Goal: Task Accomplishment & Management: Use online tool/utility

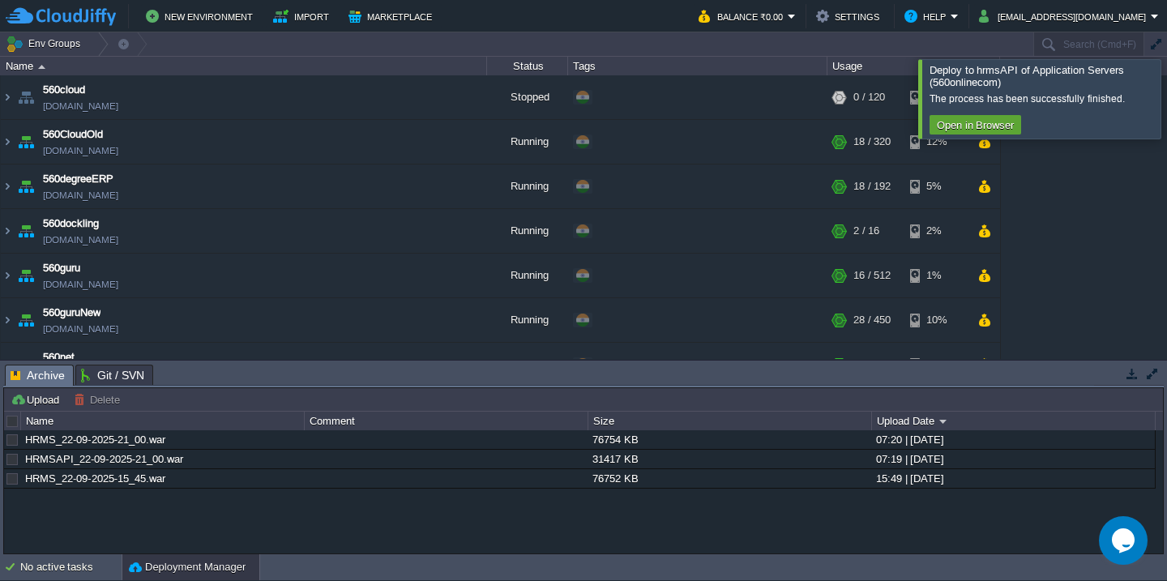
click at [1166, 94] on div at bounding box center [1186, 98] width 0 height 79
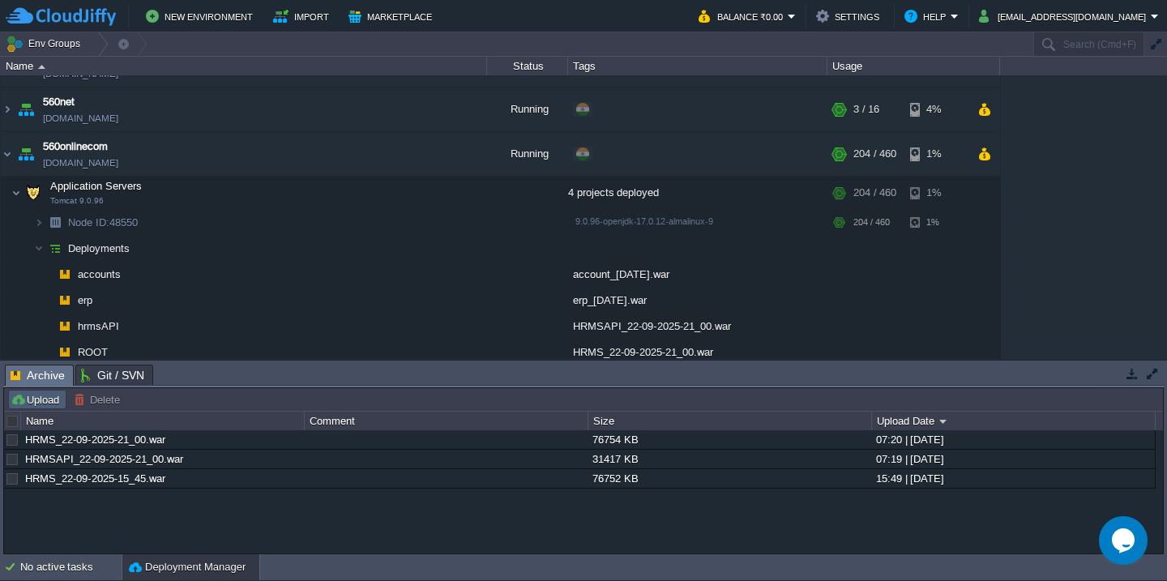
click at [46, 401] on button "Upload" at bounding box center [37, 399] width 53 height 15
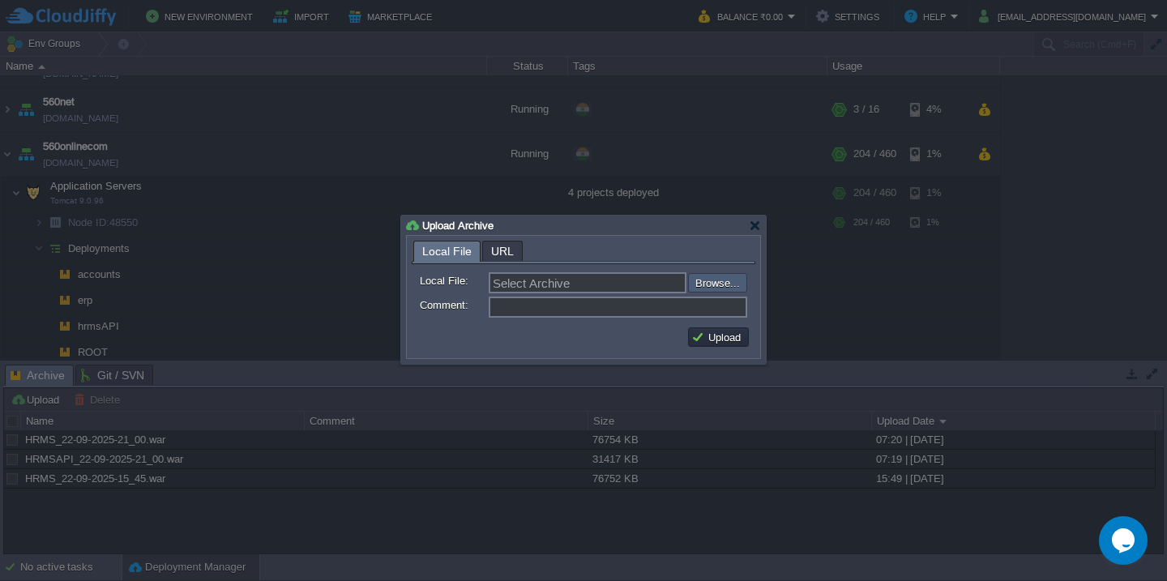
click at [733, 280] on input "file" at bounding box center [644, 282] width 205 height 19
type input "C:\fakepath\SVT-22-9-2025_7-15.war"
type input "SVT-22-9-2025_7-15.war"
click at [706, 340] on button "Upload" at bounding box center [718, 337] width 54 height 15
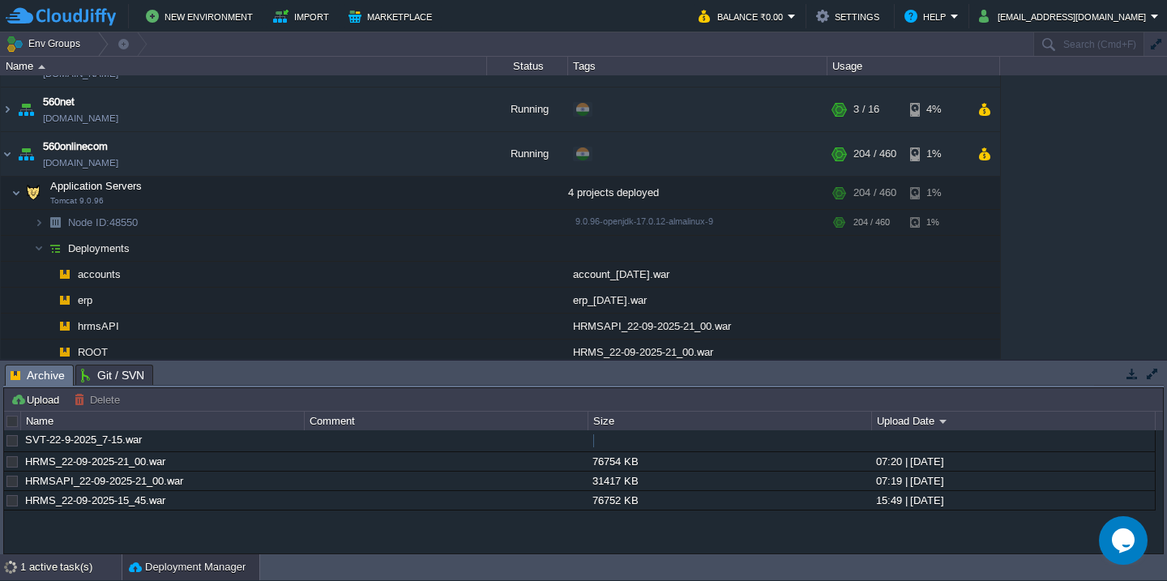
click at [48, 558] on div "1 active task(s)" at bounding box center [70, 567] width 101 height 26
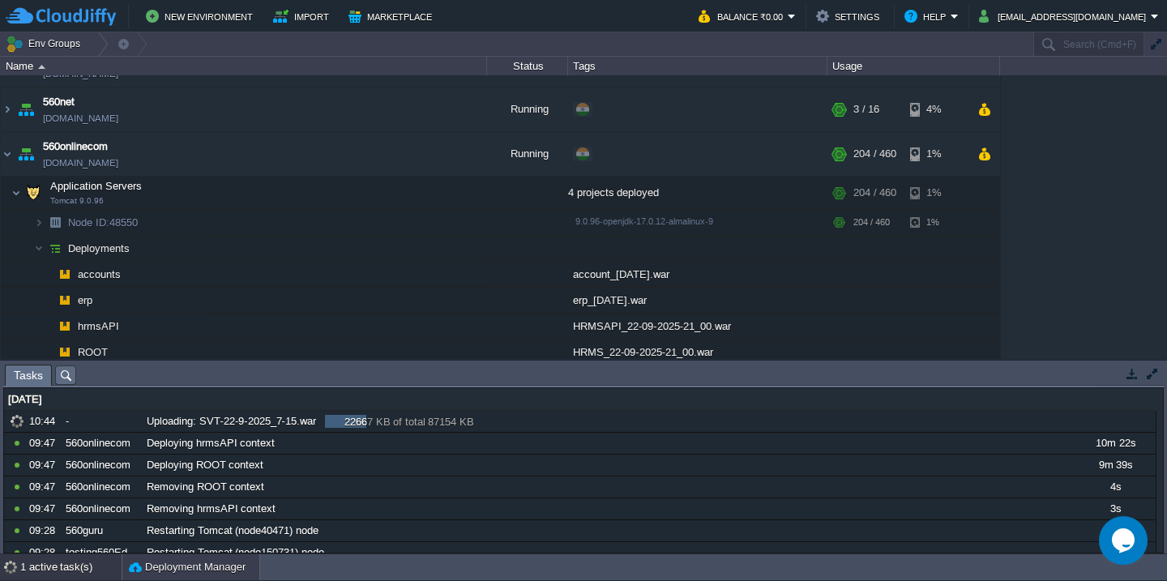
click at [193, 568] on button "Deployment Manager" at bounding box center [187, 567] width 117 height 16
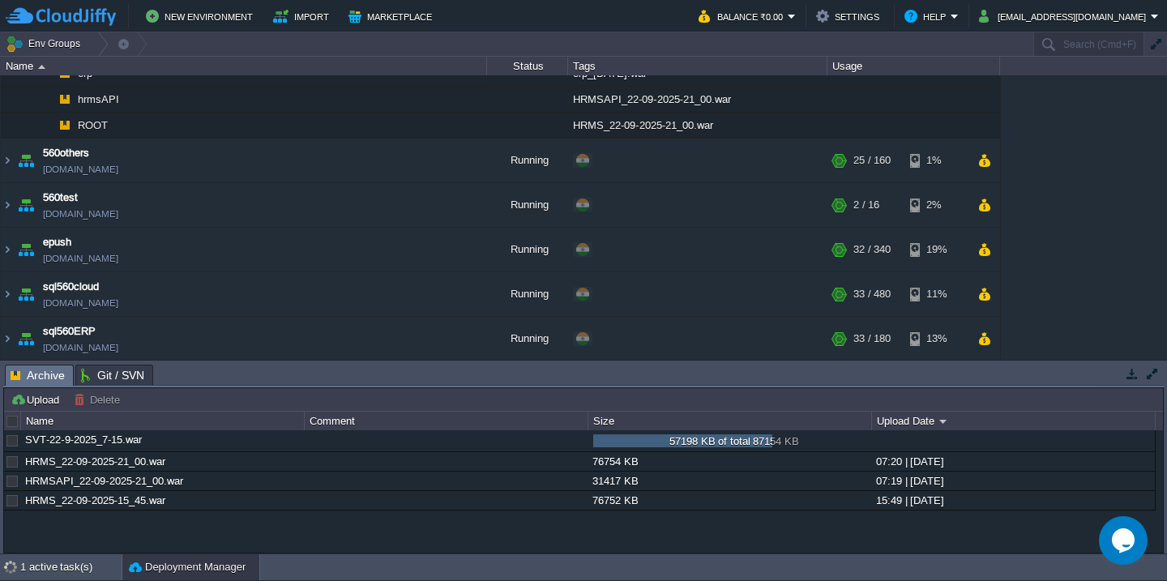
scroll to position [1104, 0]
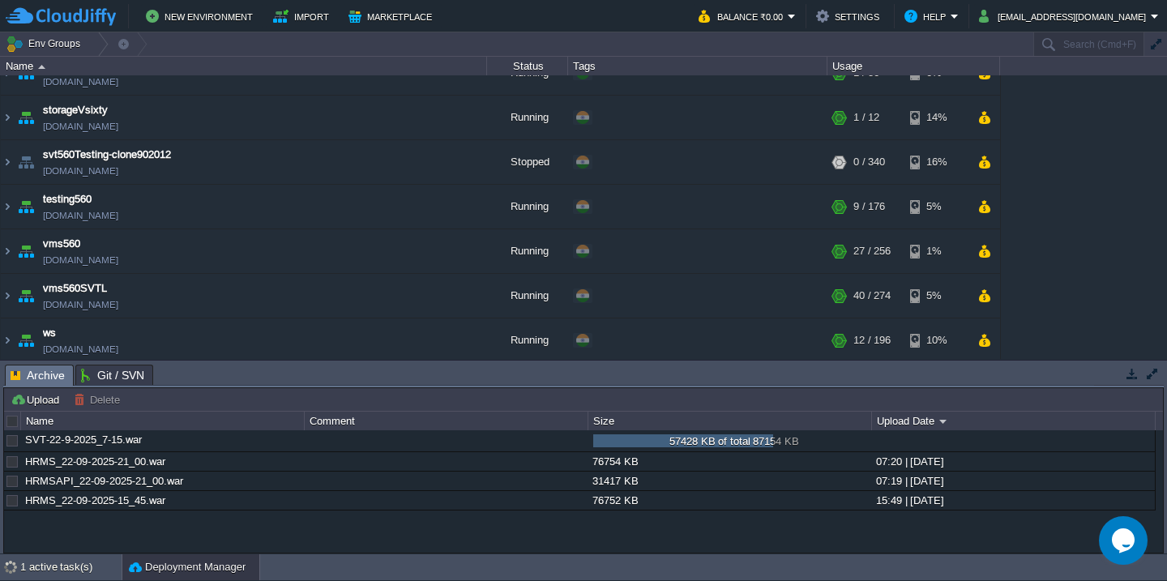
click at [221, 298] on td "vms560SVTL [DOMAIN_NAME]" at bounding box center [244, 296] width 486 height 45
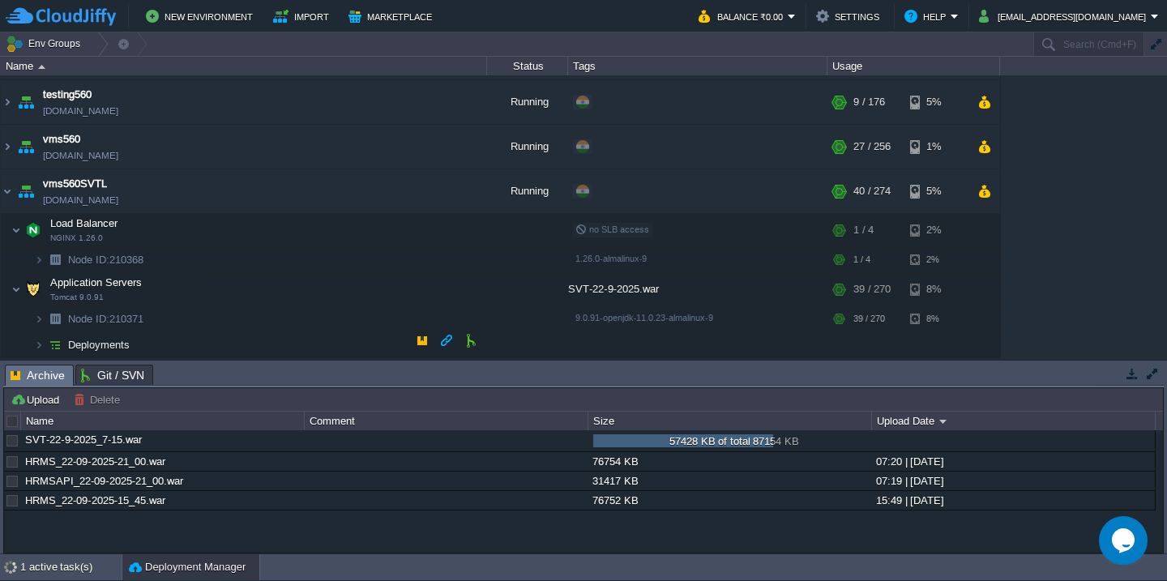
scroll to position [1246, 0]
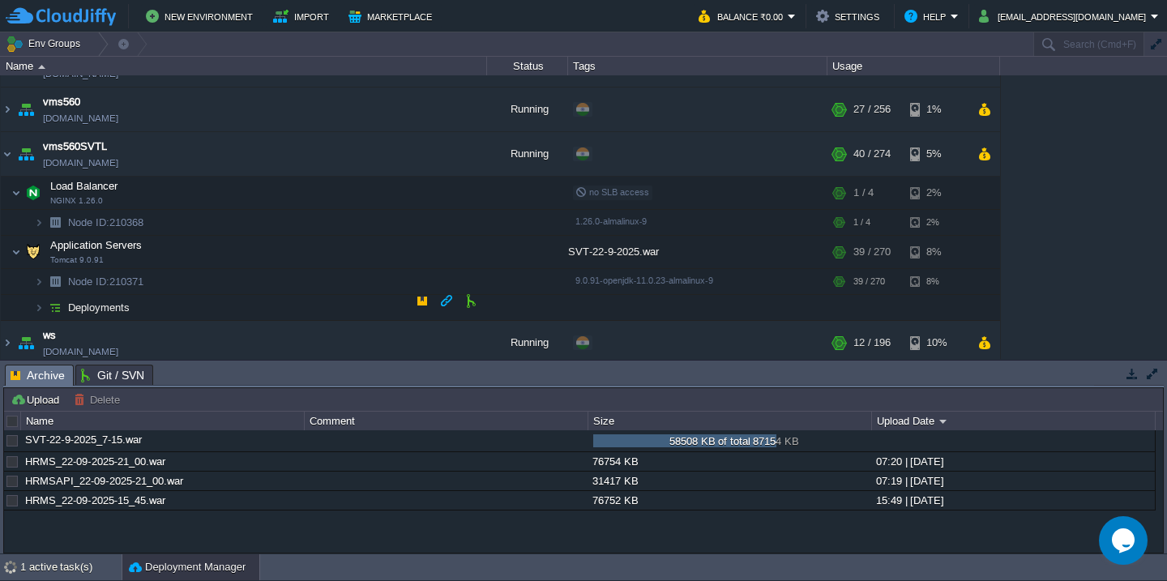
click at [231, 299] on td "Deployments" at bounding box center [244, 308] width 486 height 26
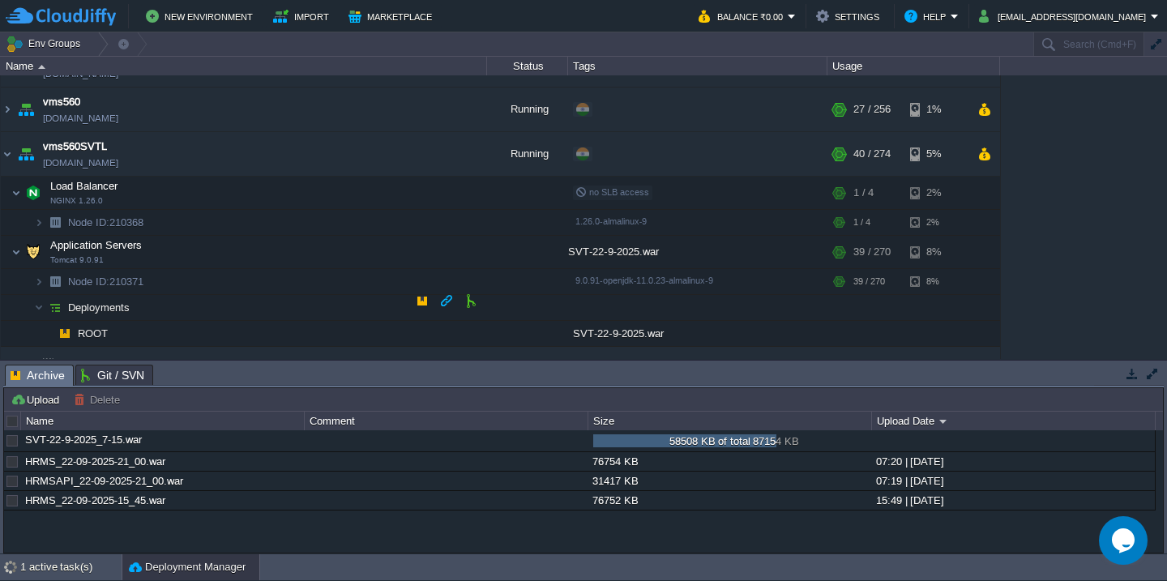
scroll to position [1272, 0]
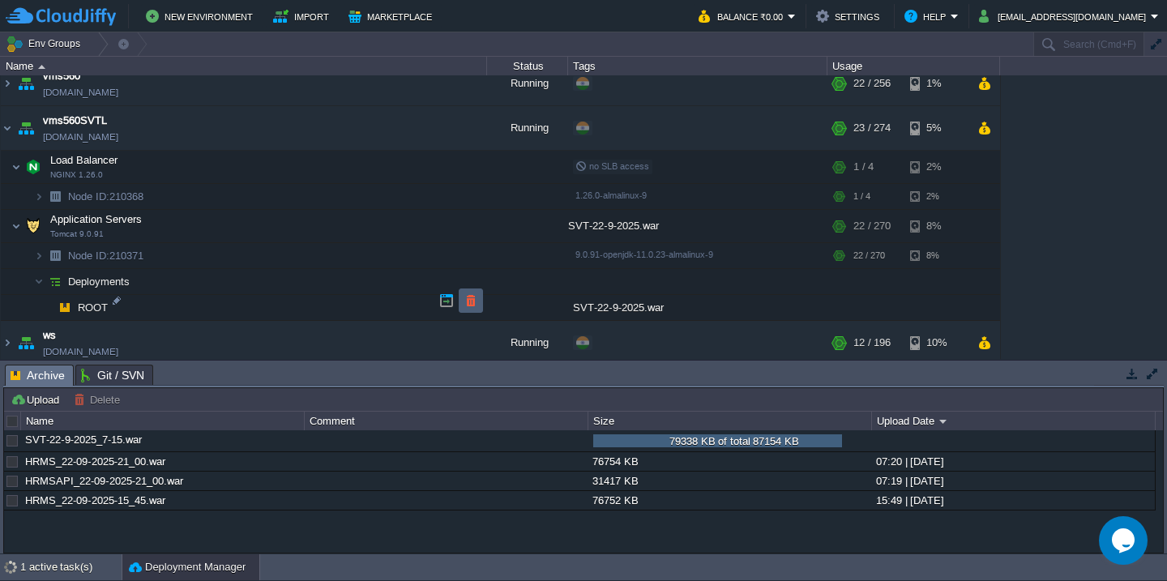
click at [464, 299] on button "button" at bounding box center [471, 300] width 15 height 15
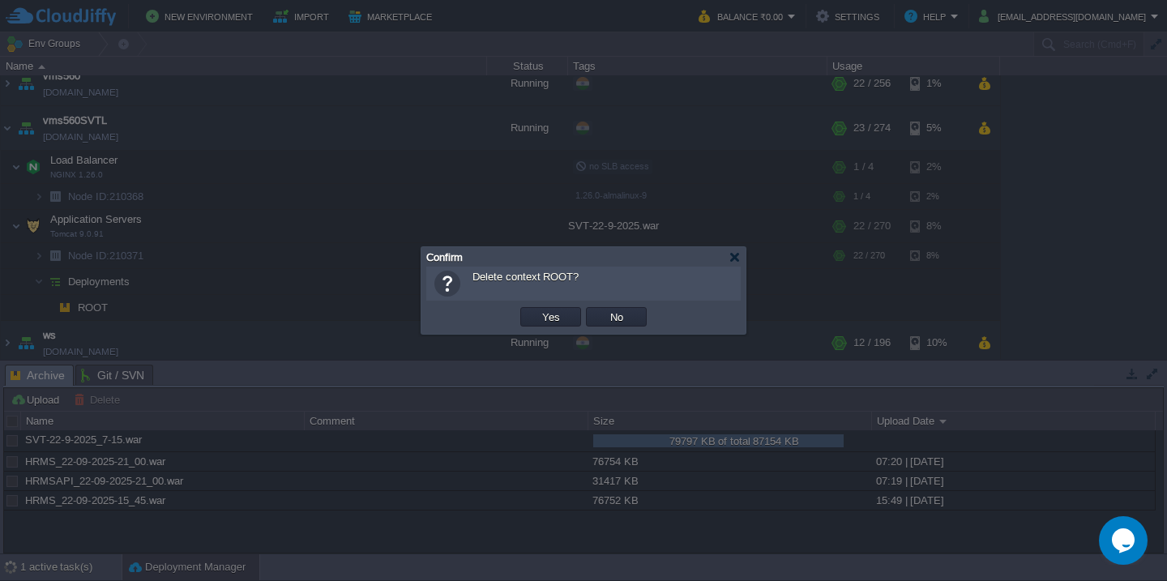
click at [537, 310] on button "Yes" at bounding box center [551, 317] width 28 height 15
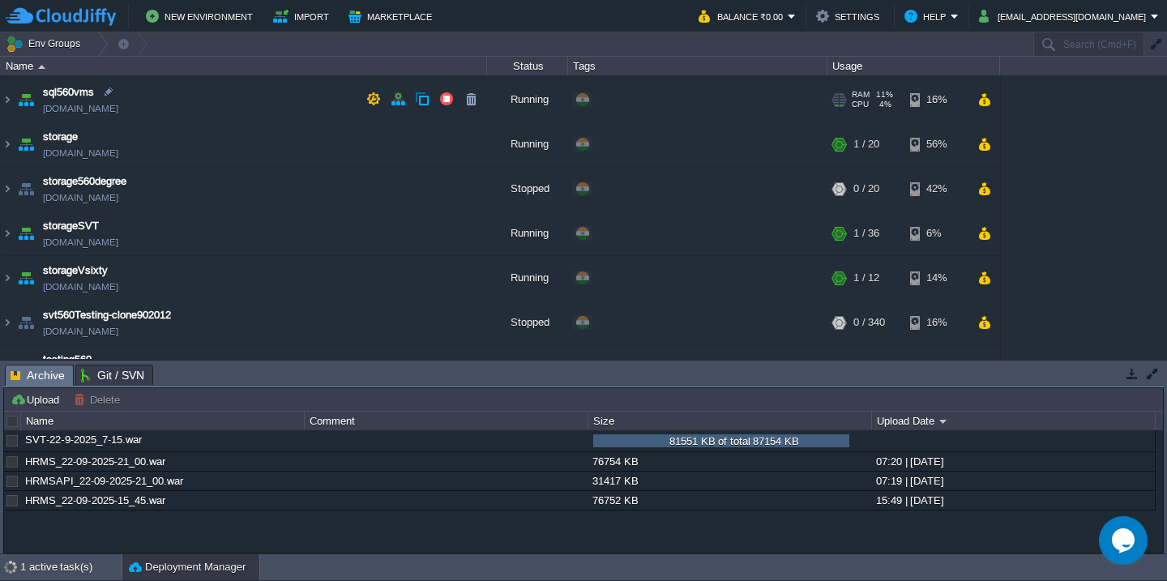
scroll to position [878, 0]
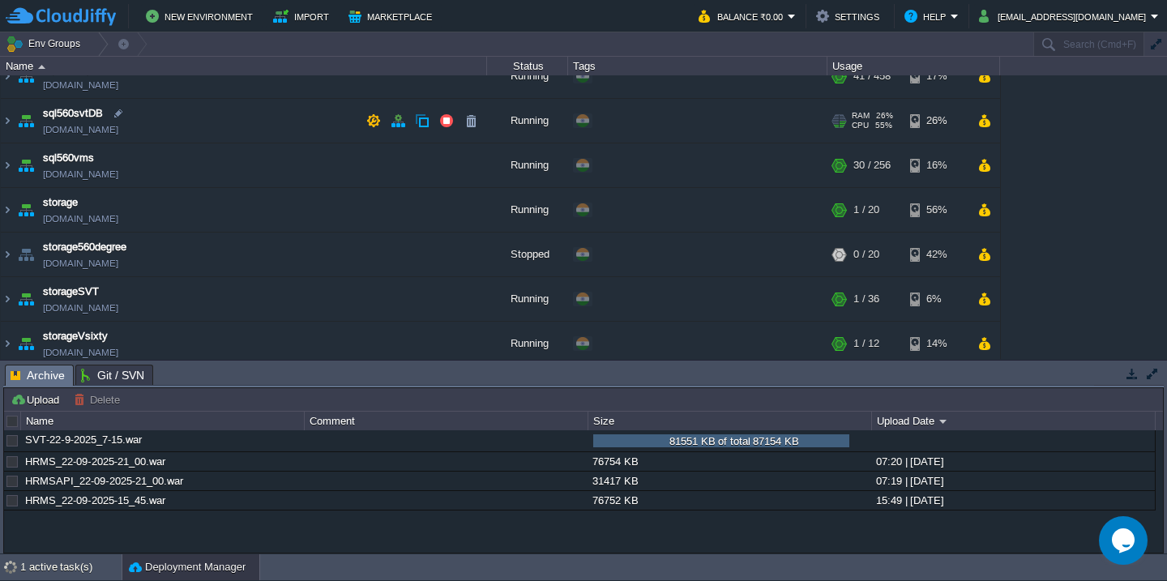
click at [284, 137] on td "sql560svtDB [DOMAIN_NAME]" at bounding box center [244, 121] width 486 height 45
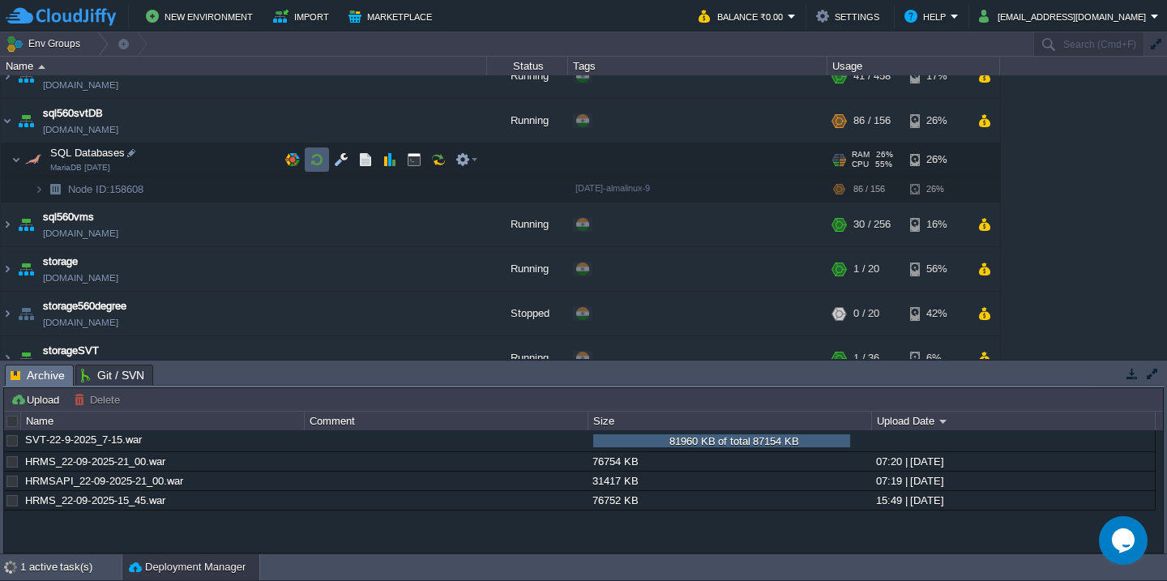
click at [322, 164] on button "button" at bounding box center [317, 159] width 15 height 15
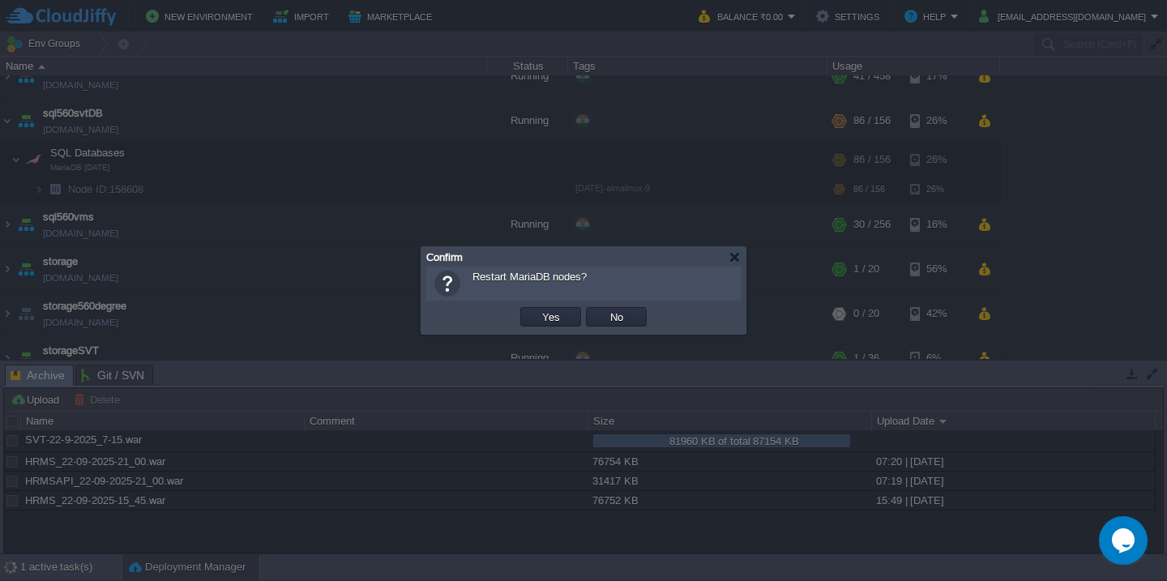
click at [537, 310] on button "Yes" at bounding box center [551, 317] width 28 height 15
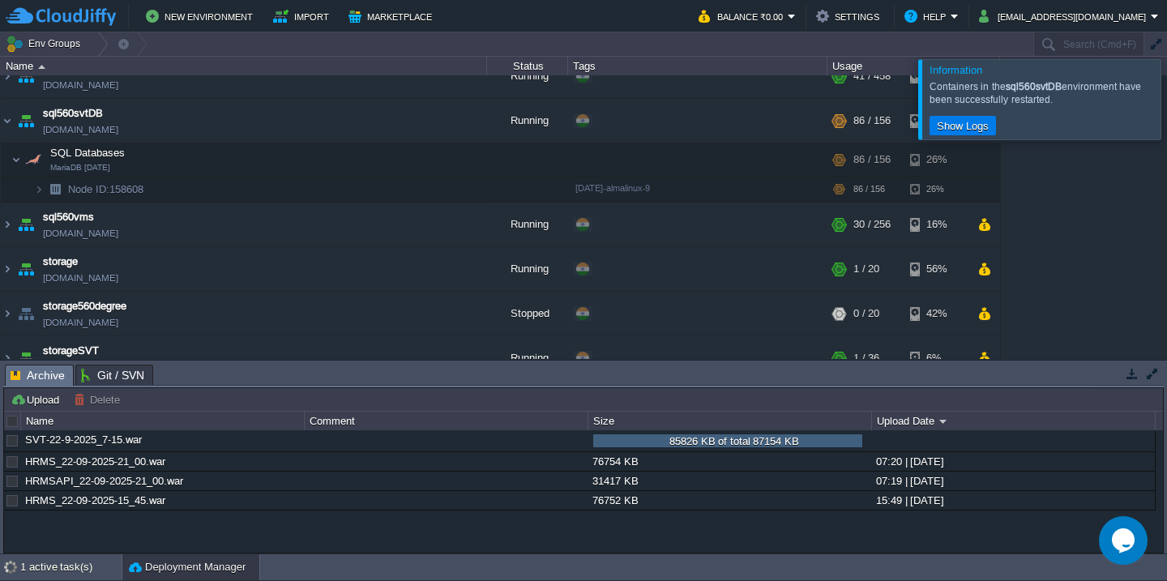
click at [1166, 93] on div at bounding box center [1186, 98] width 0 height 79
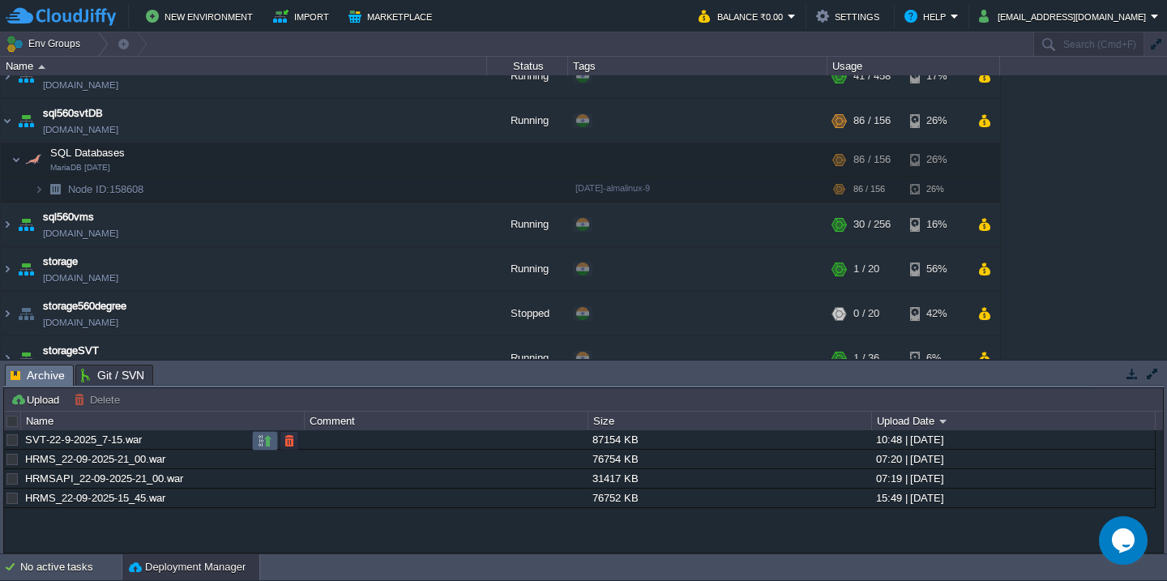
click at [263, 445] on button "button" at bounding box center [265, 441] width 15 height 15
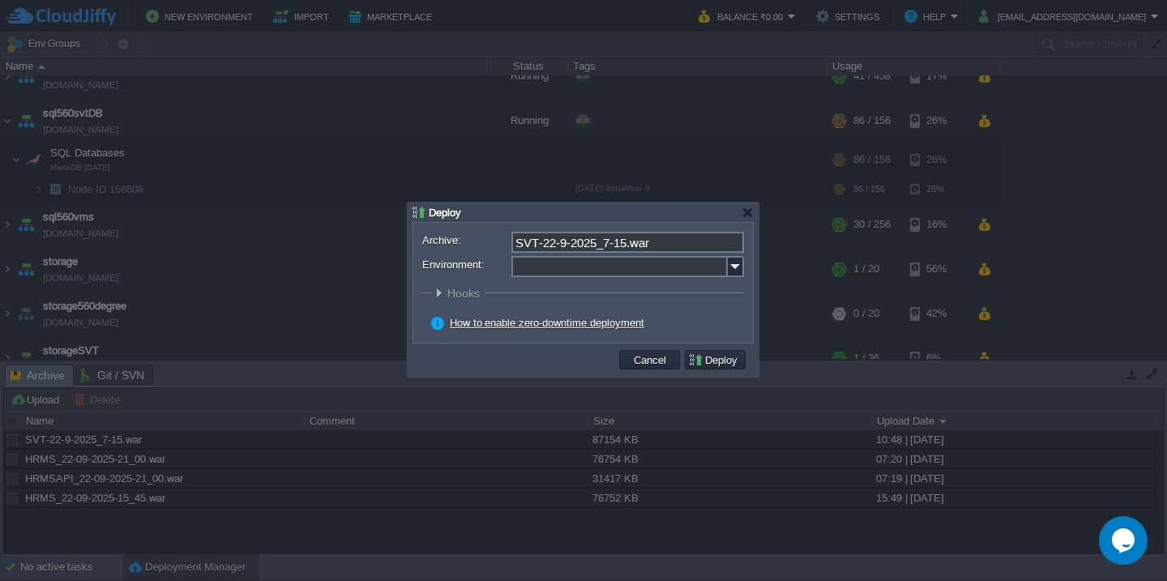
click at [554, 275] on input "Environment:" at bounding box center [619, 266] width 216 height 21
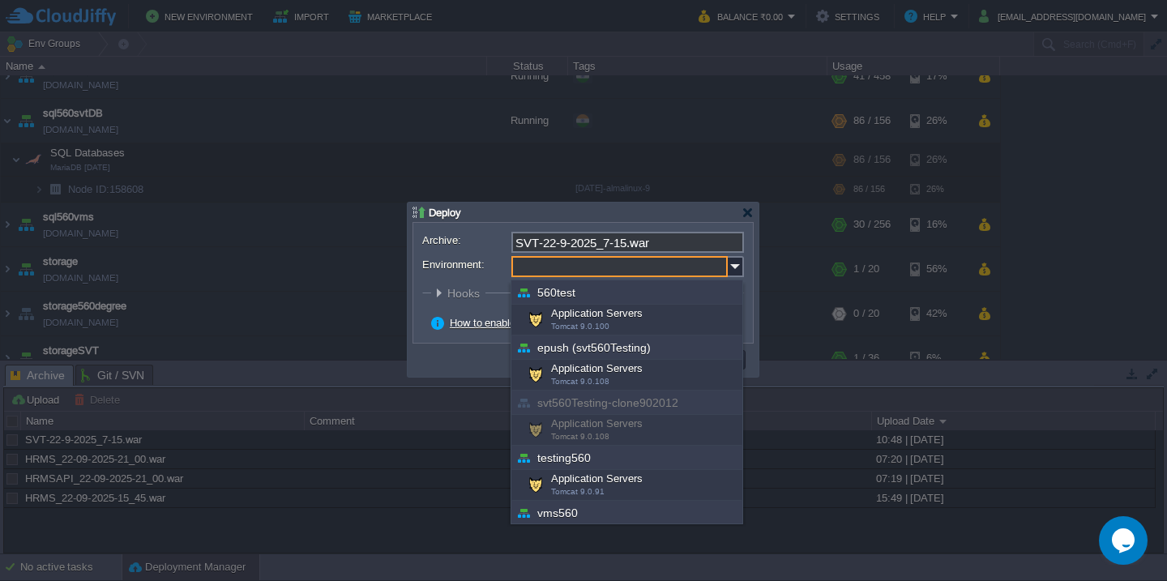
scroll to position [583, 0]
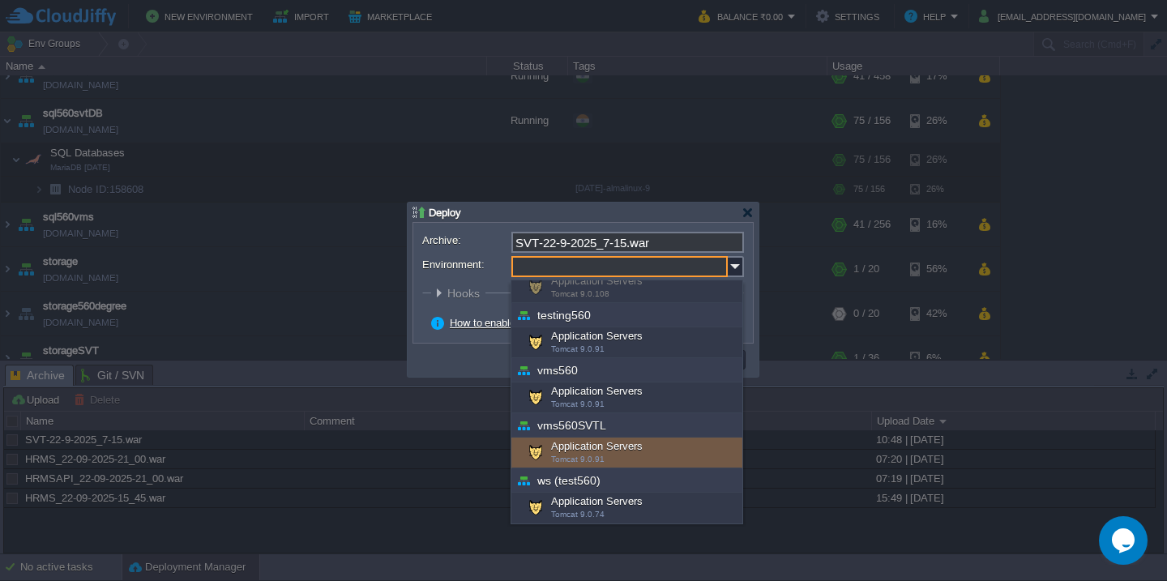
click at [593, 447] on div "Application Servers Tomcat 9.0.91" at bounding box center [626, 453] width 231 height 31
type input "Application Servers (vms560SVTL)"
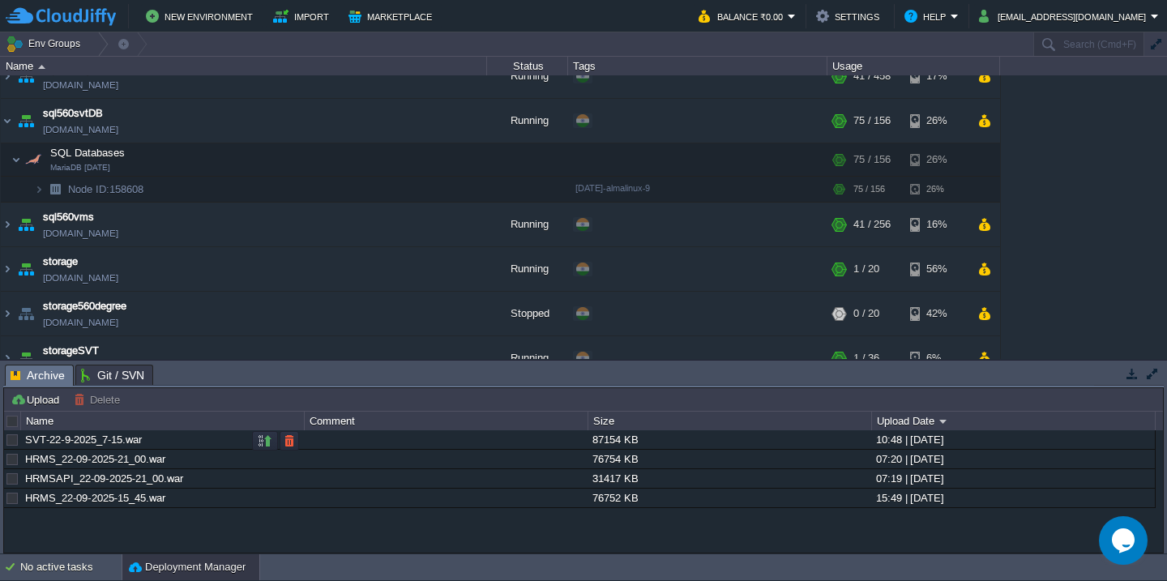
scroll to position [1287, 0]
